Goal: Obtain resource: Obtain resource

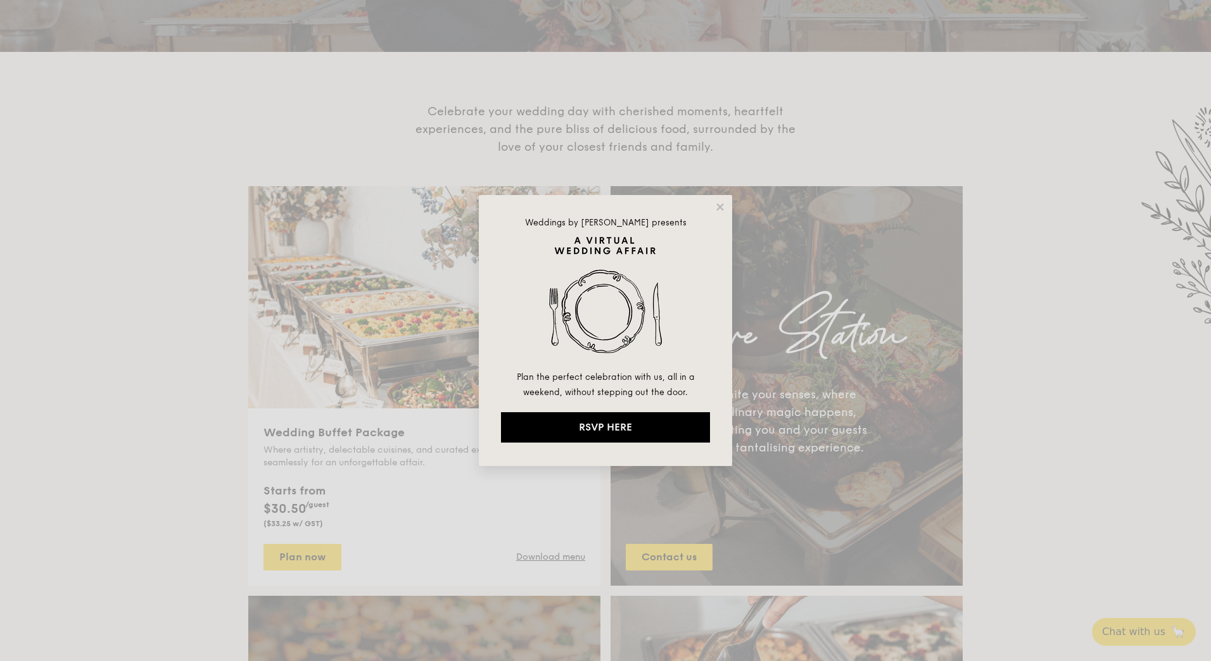
click at [408, 519] on div "Weddings by [PERSON_NAME] presents Plan the perfect celebration with us, all in…" at bounding box center [605, 330] width 1211 height 661
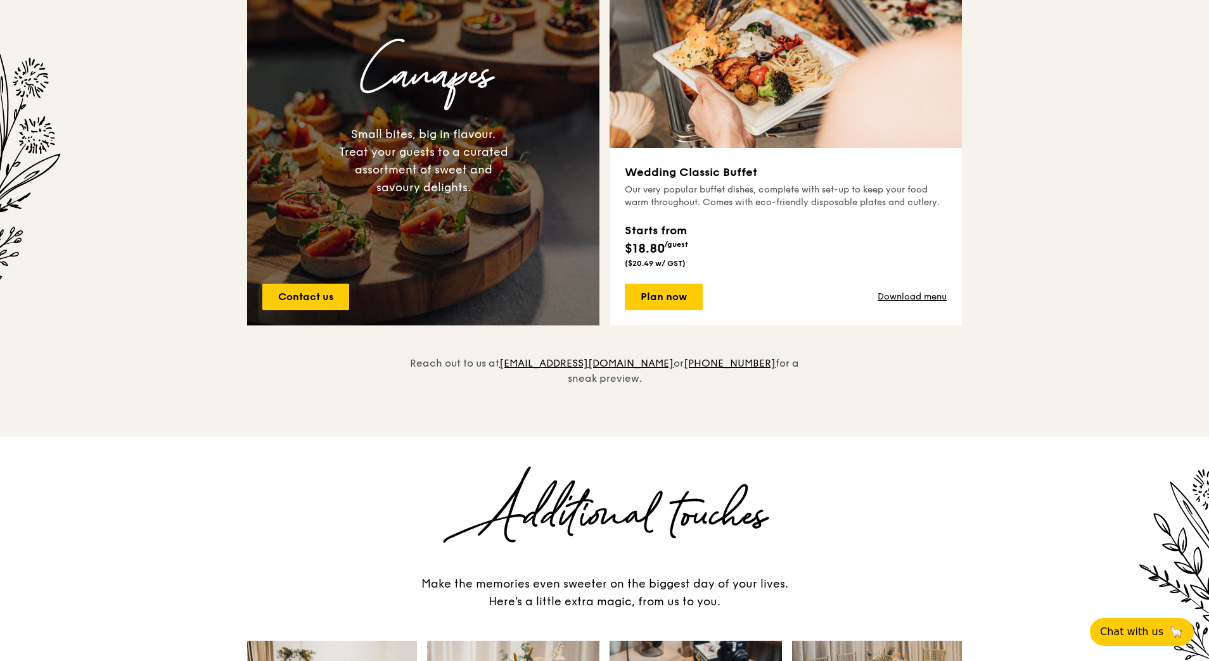
scroll to position [986, 0]
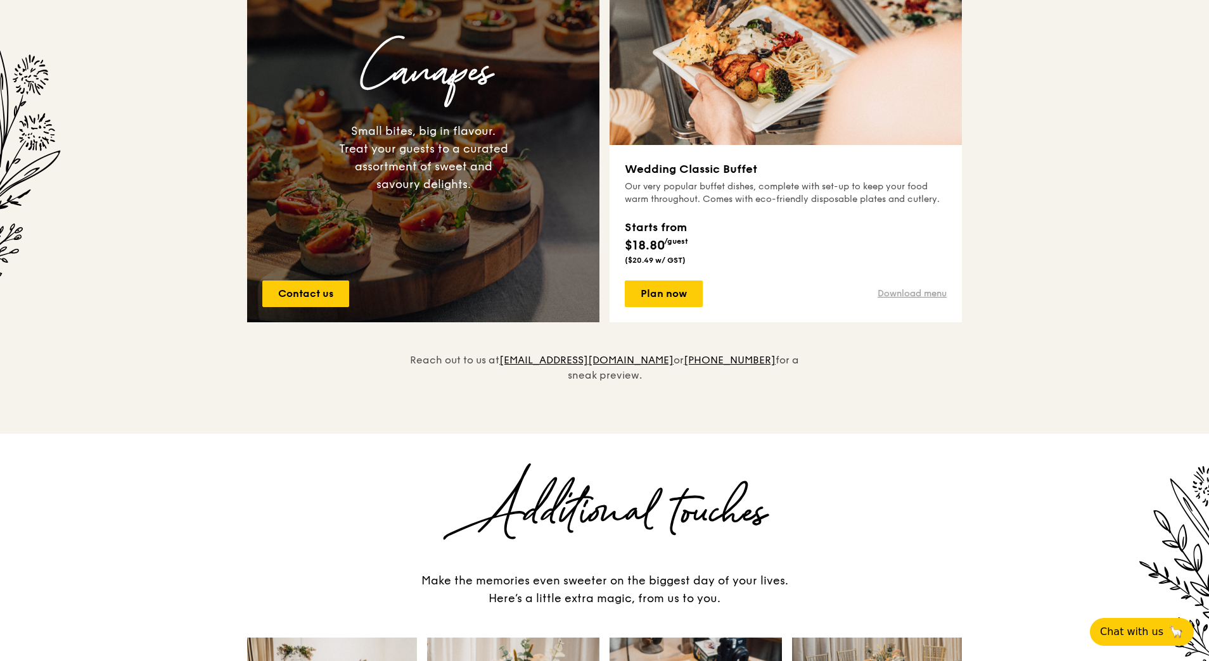
click at [902, 296] on link "Download menu" at bounding box center [911, 294] width 69 height 13
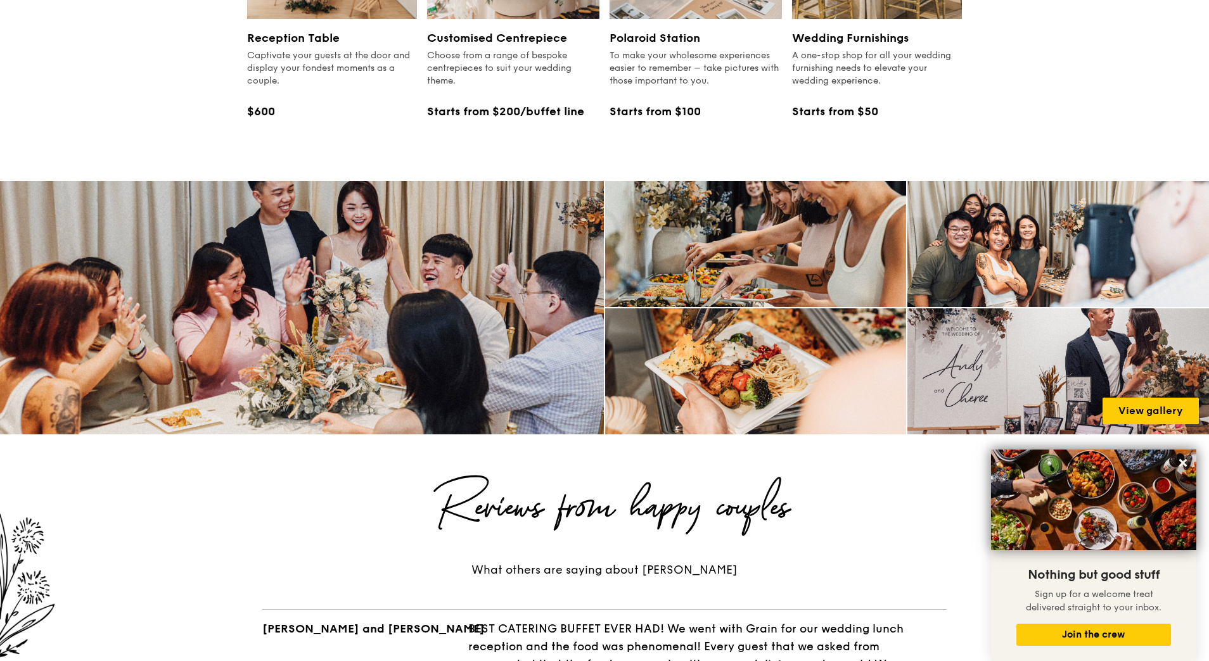
scroll to position [1720, 0]
click at [1167, 398] on link "View gallery" at bounding box center [1150, 411] width 96 height 27
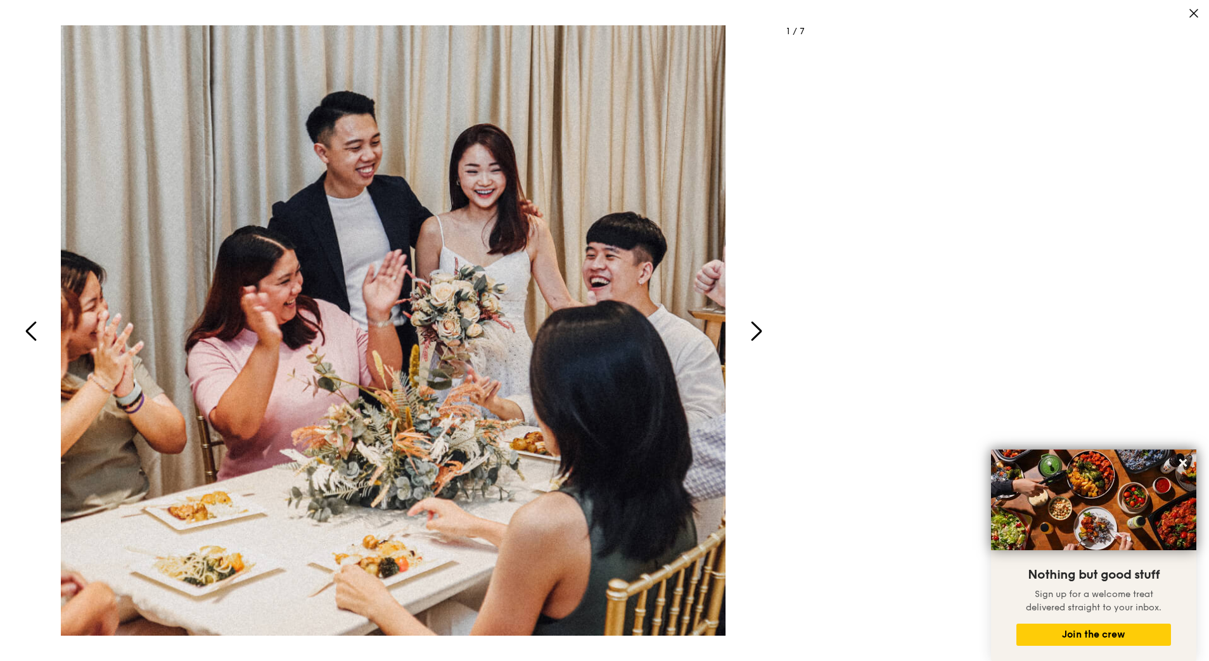
click at [756, 340] on icon "button" at bounding box center [756, 331] width 30 height 30
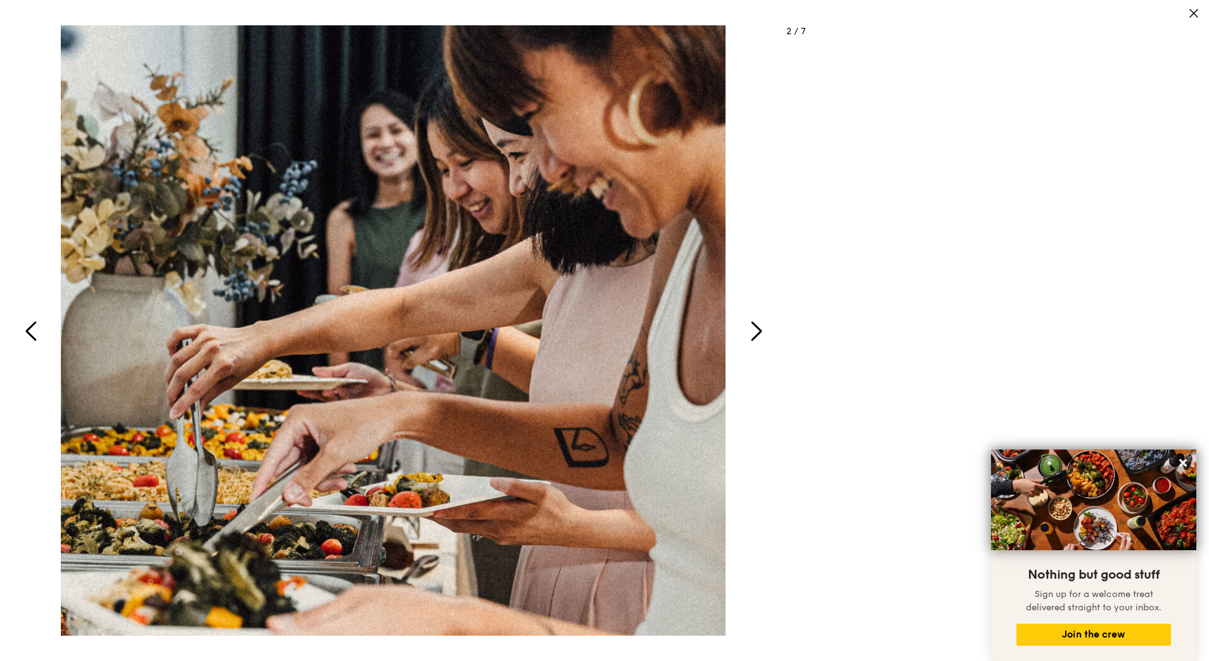
click at [756, 340] on icon "button" at bounding box center [756, 331] width 30 height 30
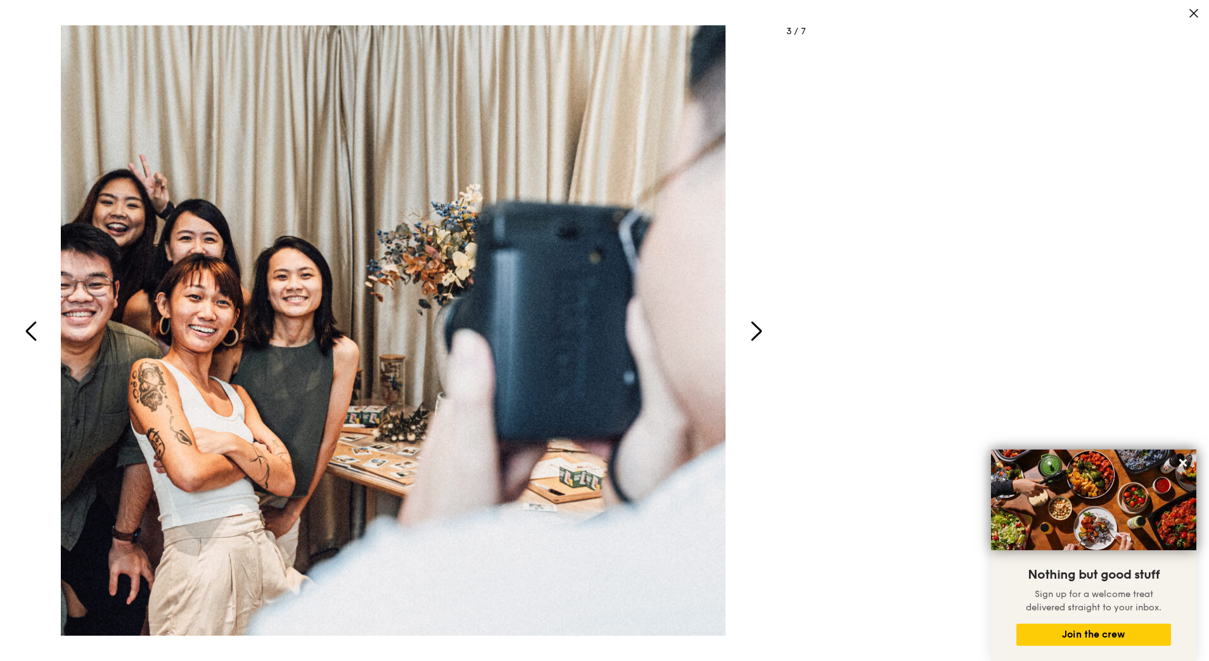
click at [756, 340] on icon "button" at bounding box center [756, 331] width 30 height 30
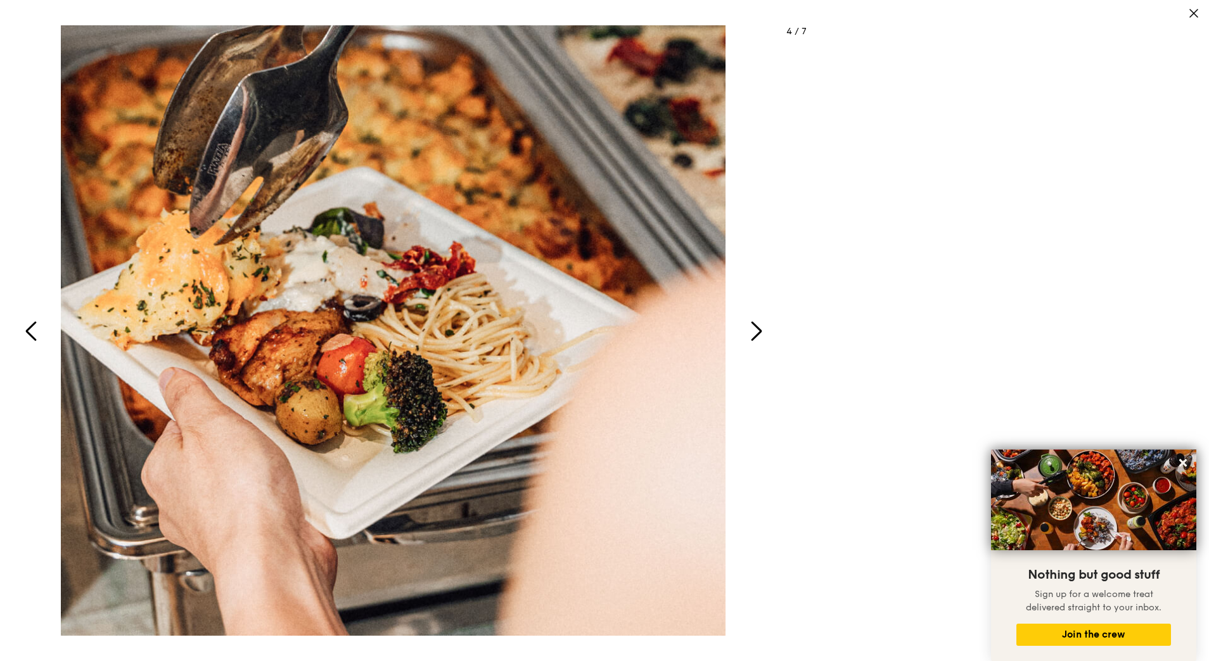
click at [756, 340] on icon "button" at bounding box center [756, 331] width 30 height 30
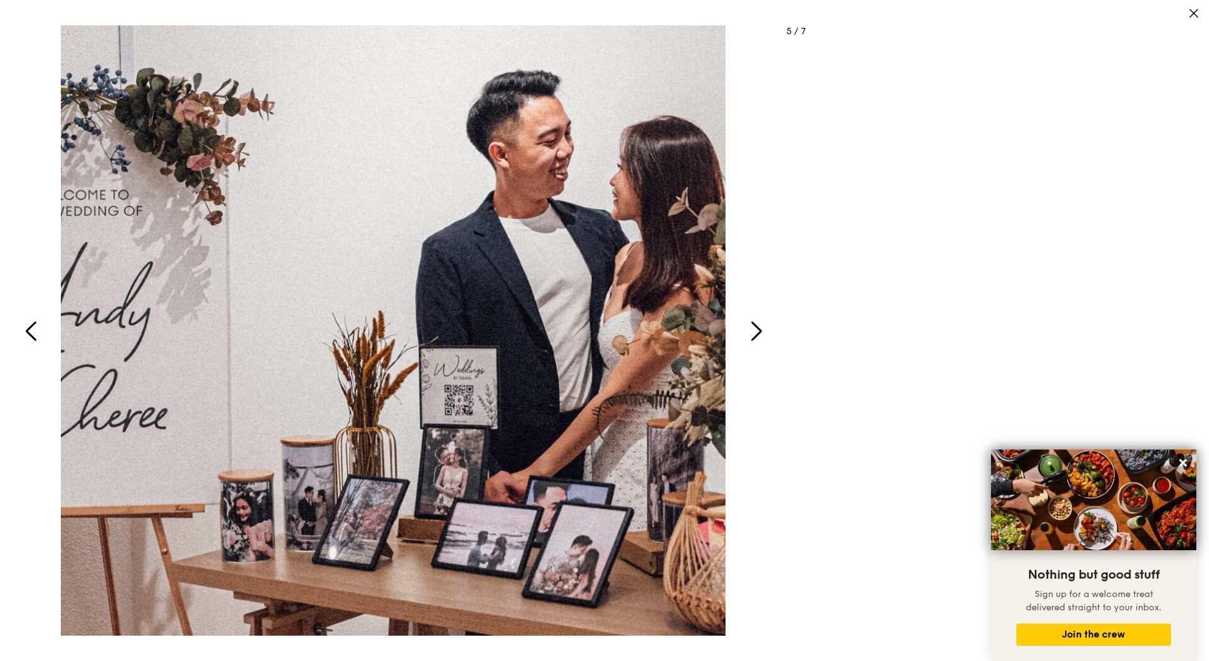
click at [756, 340] on icon "button" at bounding box center [756, 331] width 30 height 30
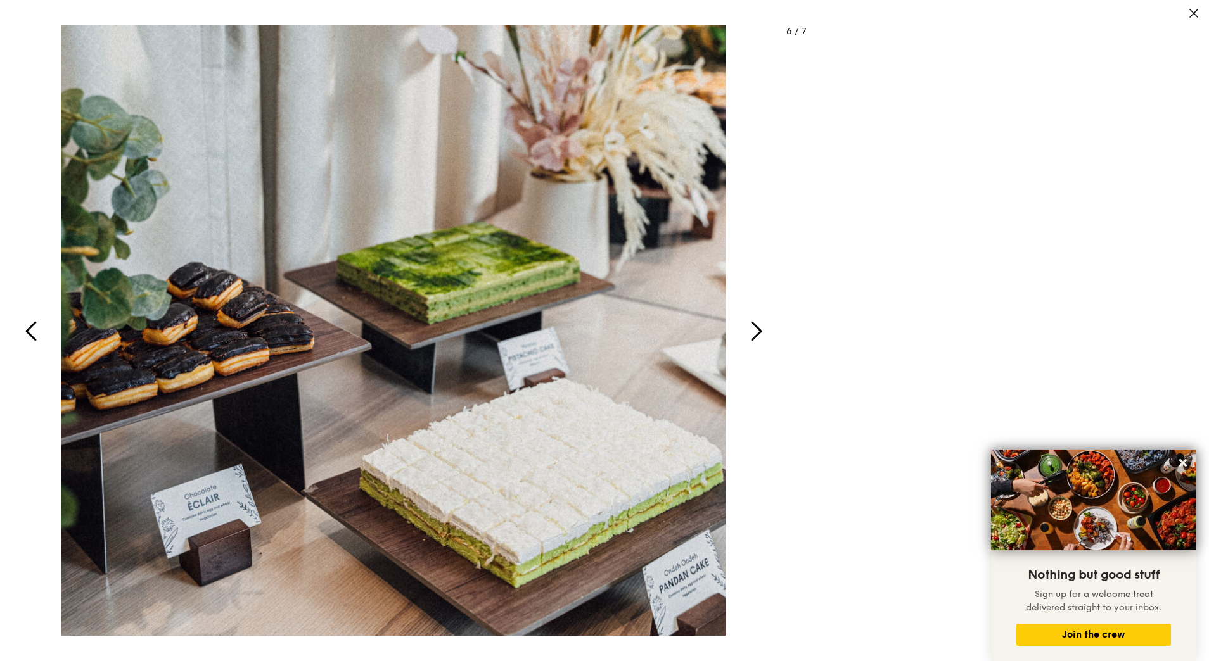
click at [758, 335] on icon "button" at bounding box center [757, 330] width 9 height 17
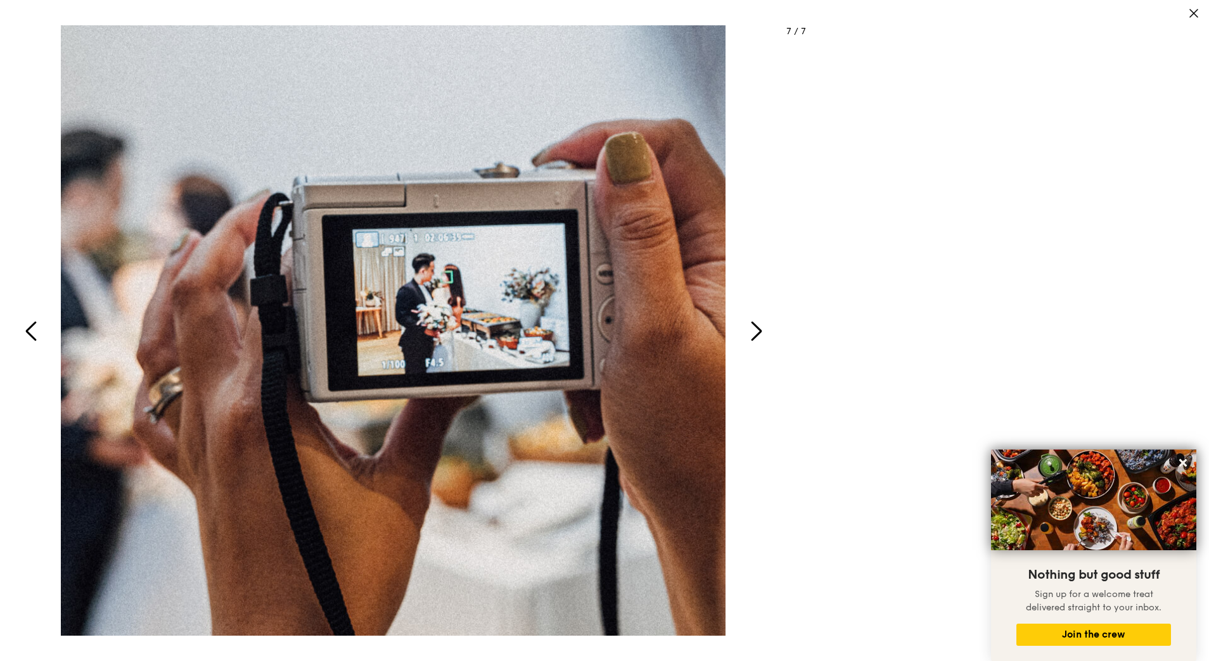
click at [758, 335] on icon "button" at bounding box center [757, 330] width 9 height 17
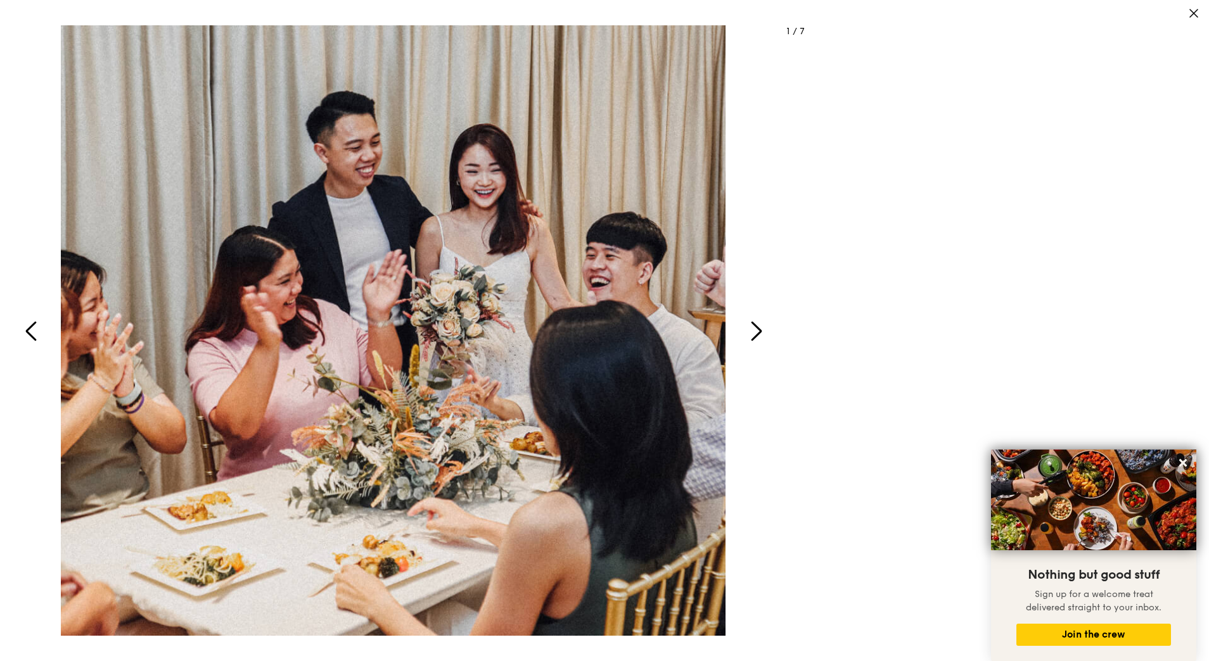
click at [758, 335] on icon "button" at bounding box center [757, 330] width 9 height 17
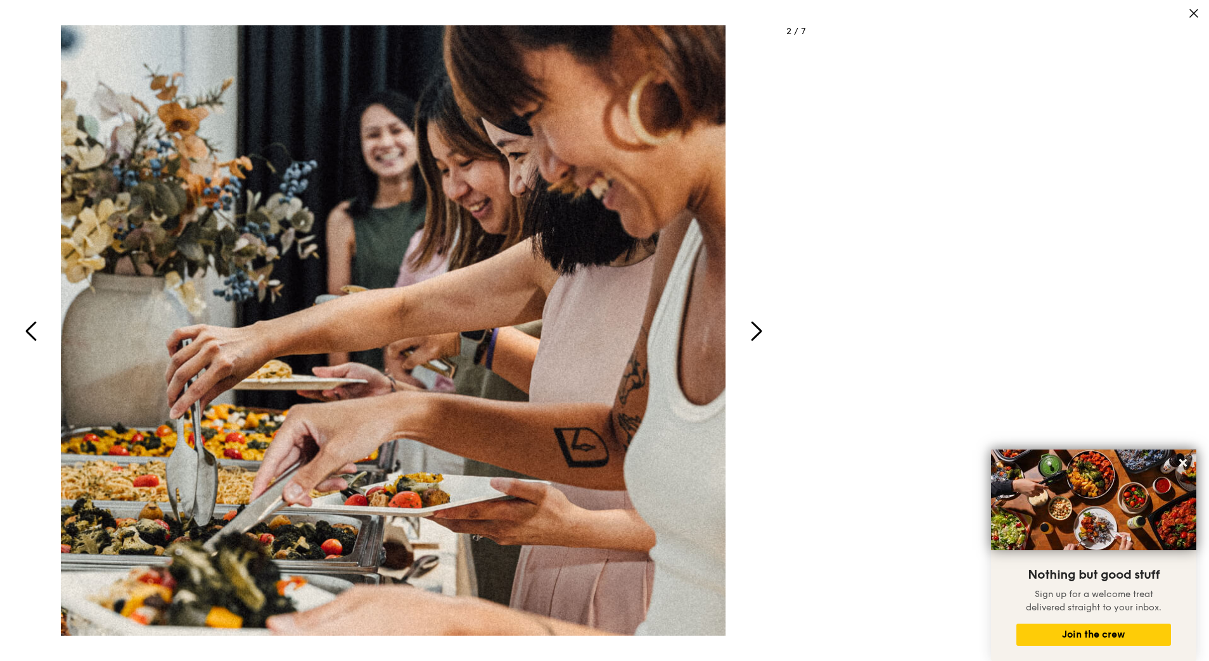
click at [758, 335] on icon "button" at bounding box center [757, 330] width 9 height 17
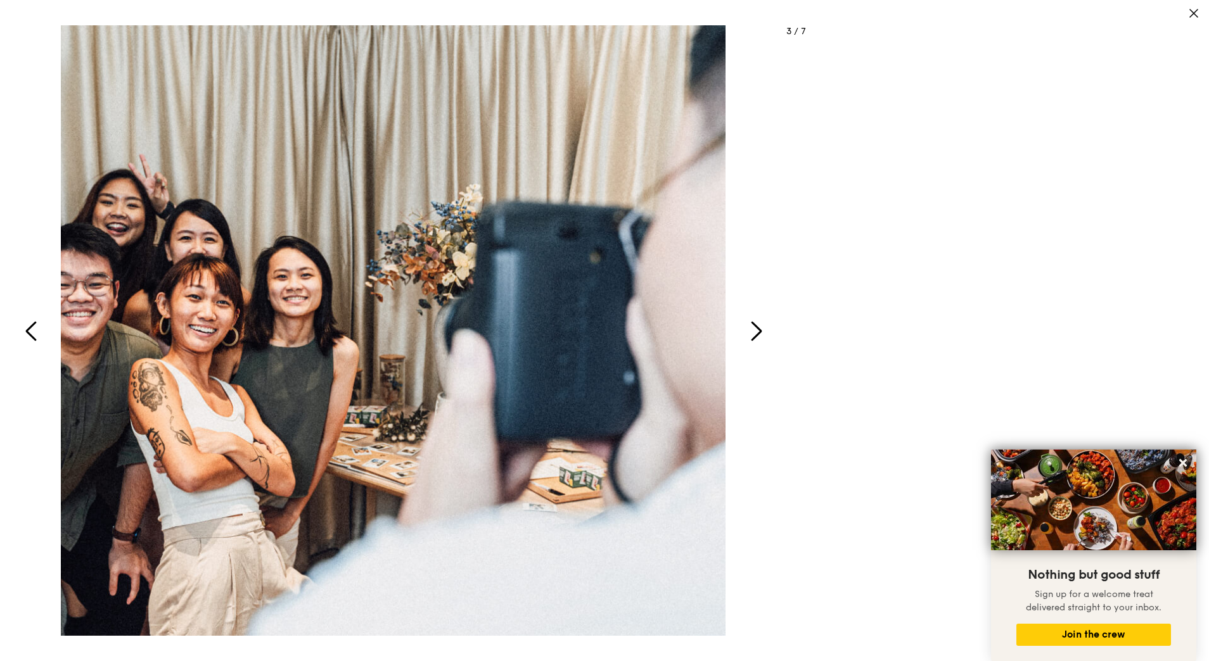
click at [758, 335] on icon "button" at bounding box center [757, 330] width 9 height 17
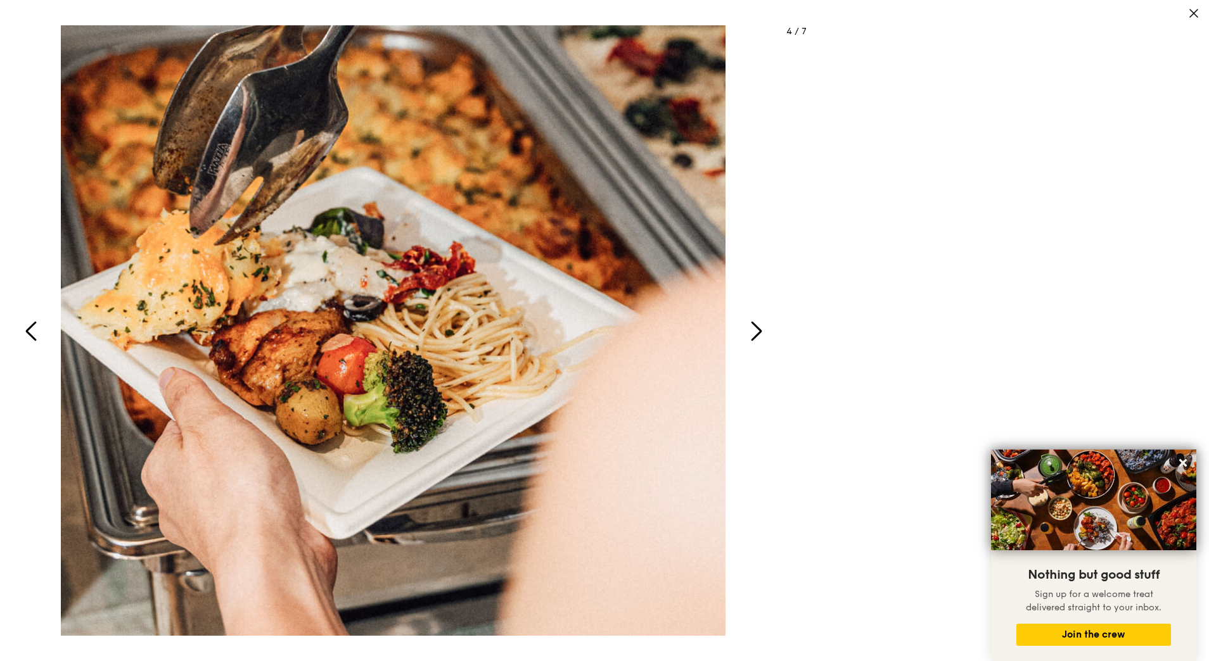
click at [763, 342] on icon "button" at bounding box center [756, 331] width 30 height 30
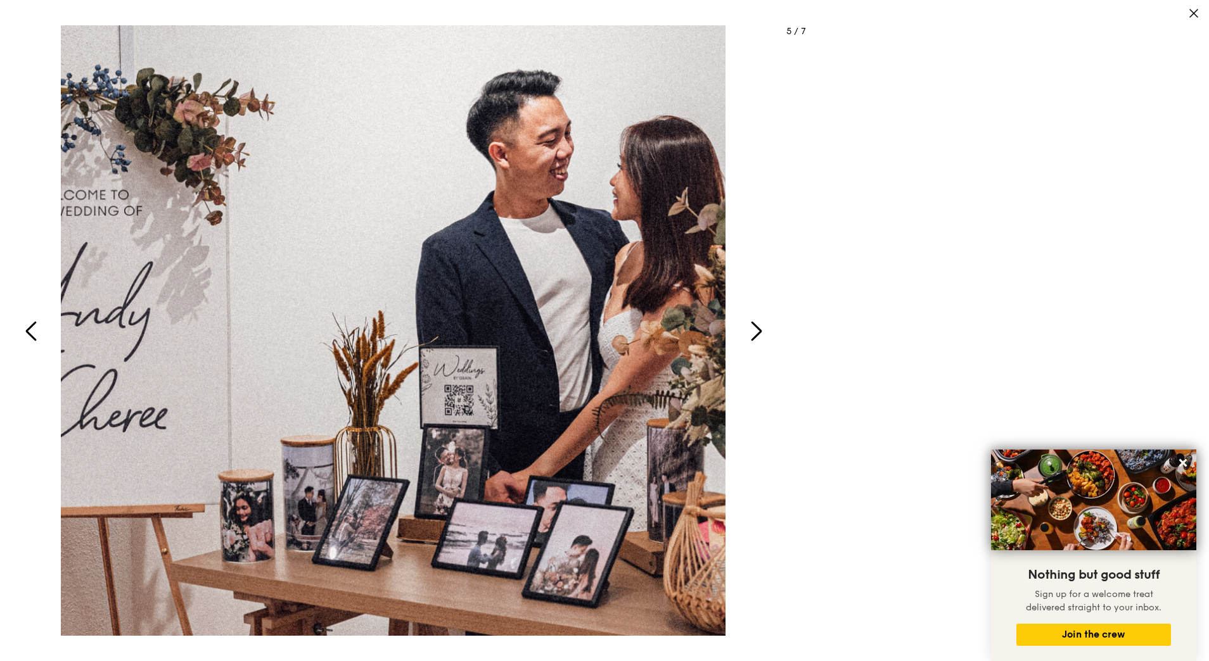
click at [1196, 16] on icon "button" at bounding box center [1194, 14] width 8 height 8
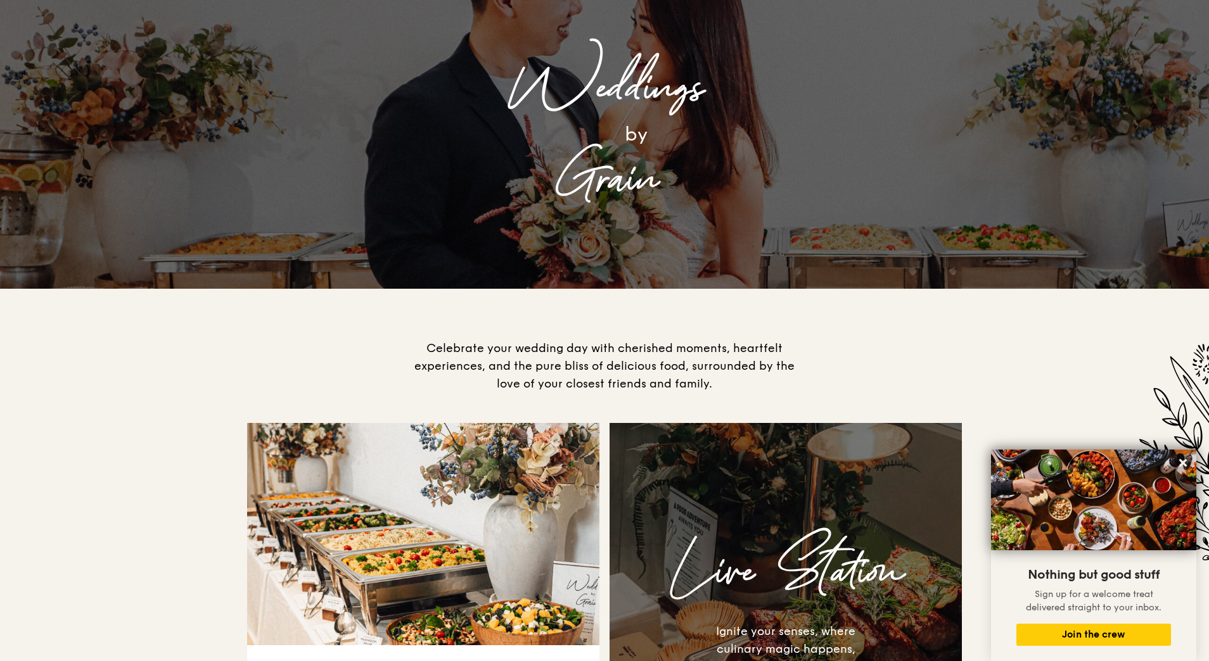
scroll to position [0, 0]
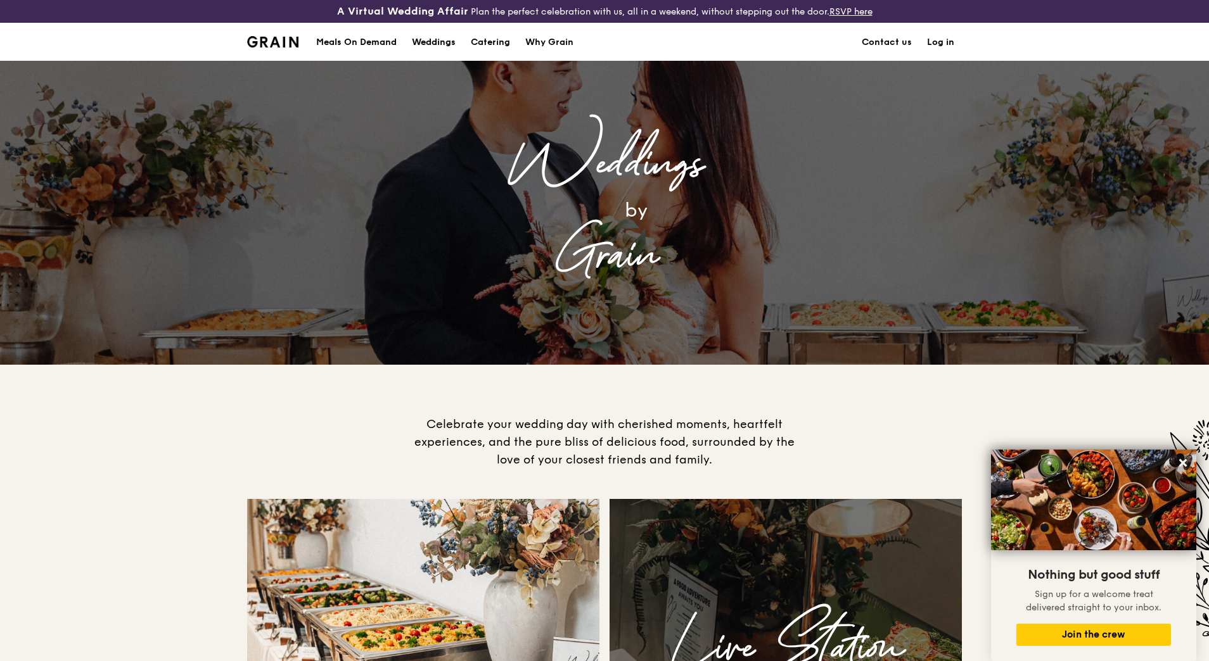
click at [433, 42] on div "Weddings" at bounding box center [434, 42] width 44 height 38
